Goal: Task Accomplishment & Management: Manage account settings

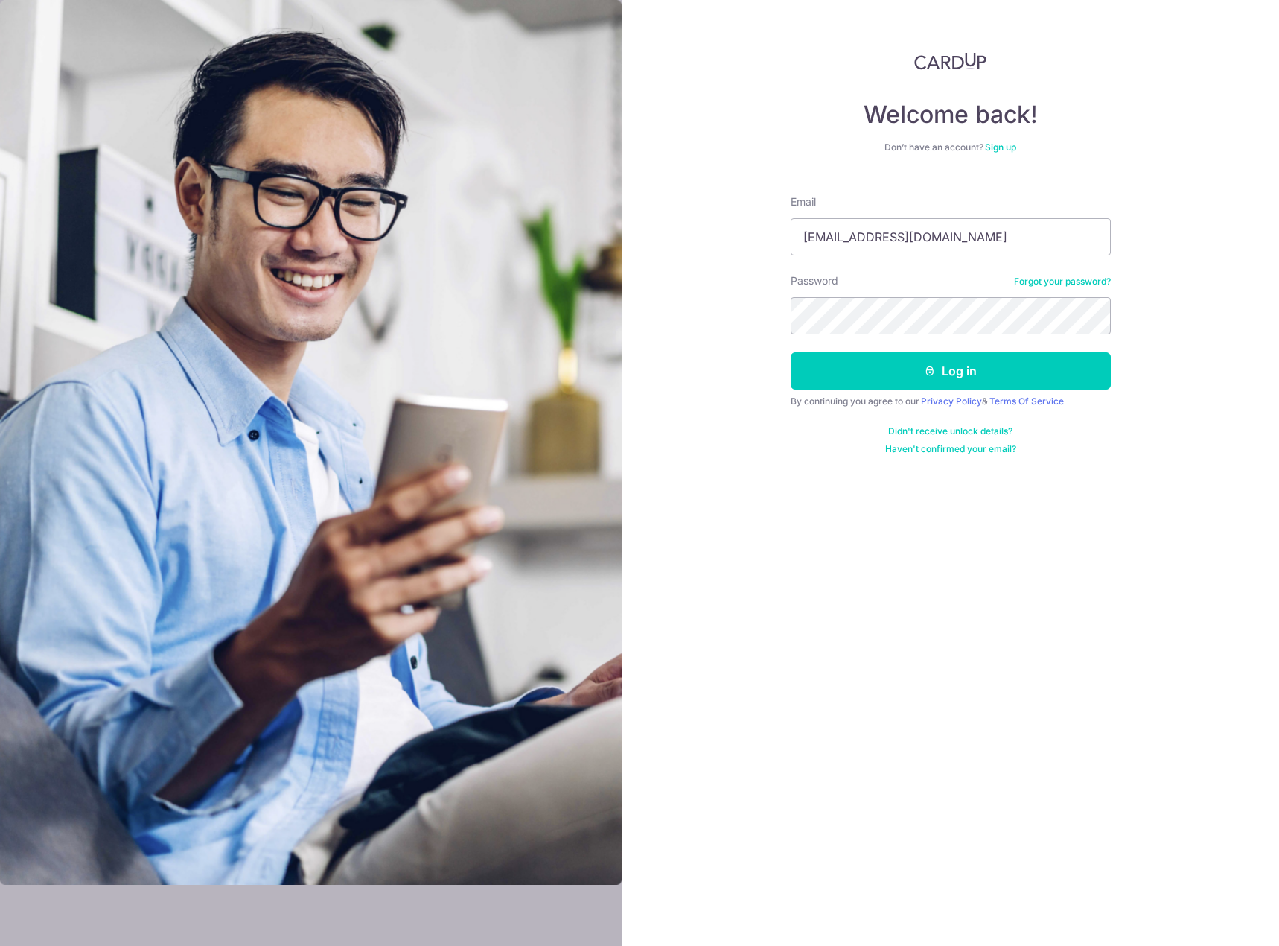
type input "[EMAIL_ADDRESS][DOMAIN_NAME]"
click at [1043, 376] on button "Log in" at bounding box center [951, 370] width 320 height 37
